Goal: Information Seeking & Learning: Learn about a topic

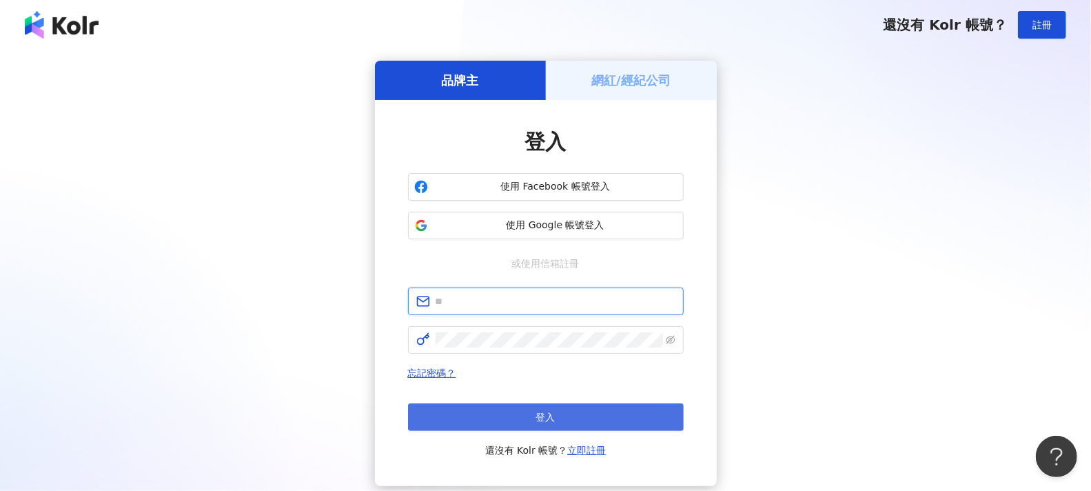
type input "**********"
click at [552, 412] on span "登入" at bounding box center [545, 417] width 19 height 11
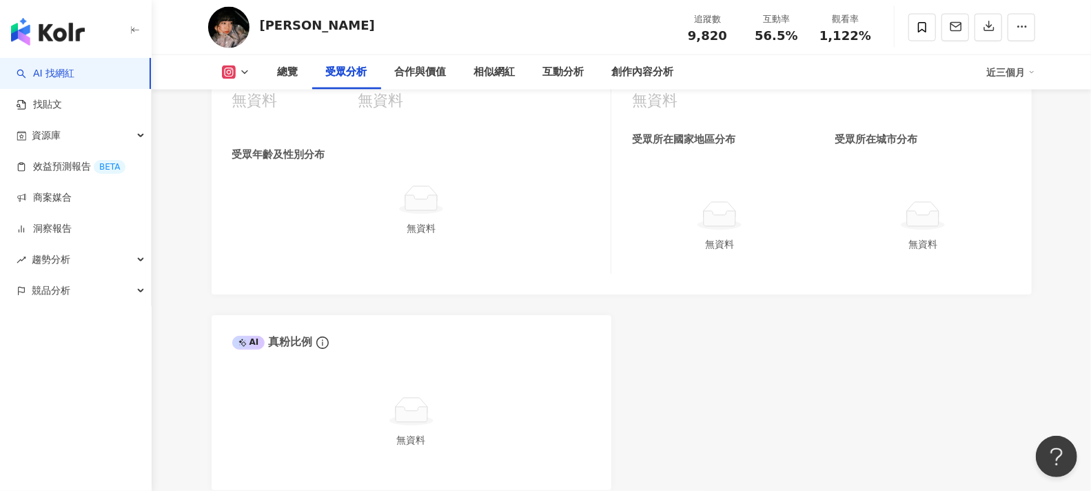
scroll to position [1225, 0]
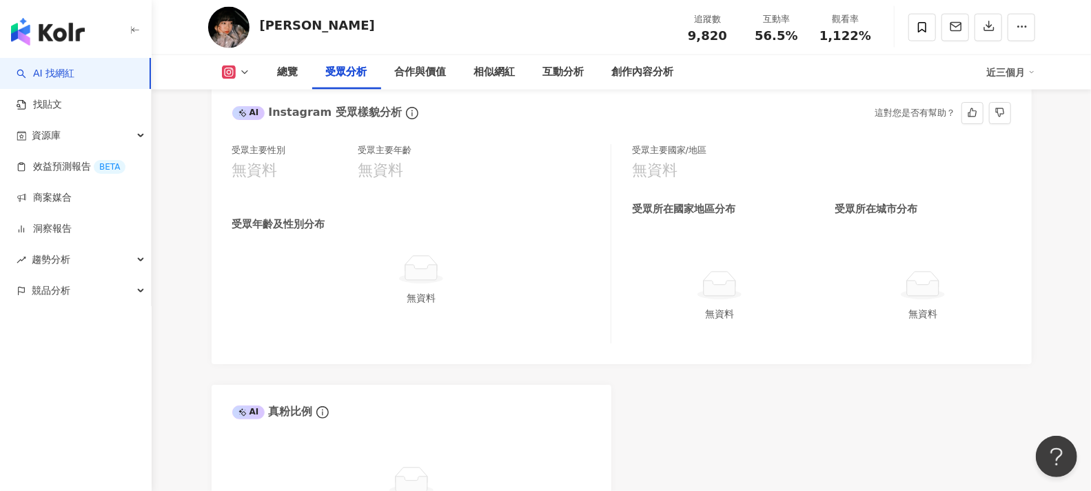
click at [404, 301] on div "無資料" at bounding box center [421, 297] width 367 height 15
drag, startPoint x: 412, startPoint y: 245, endPoint x: 544, endPoint y: 188, distance: 143.9
click at [412, 243] on div "受眾年齡及性別分布 無資料" at bounding box center [421, 261] width 378 height 88
click at [605, 181] on div "受眾主要性別 無資料 受眾主要年齡 無資料" at bounding box center [421, 170] width 378 height 53
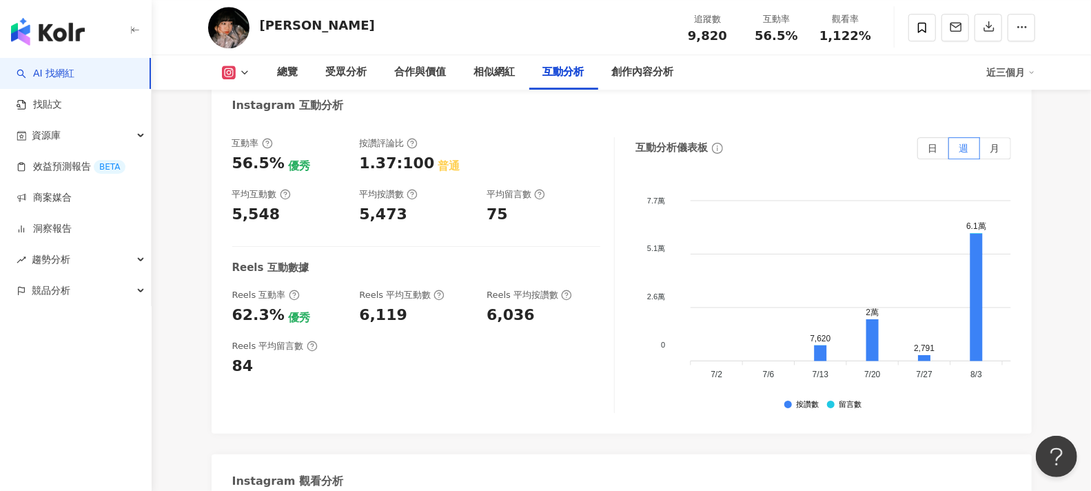
scroll to position [2604, 0]
